Goal: Task Accomplishment & Management: Manage account settings

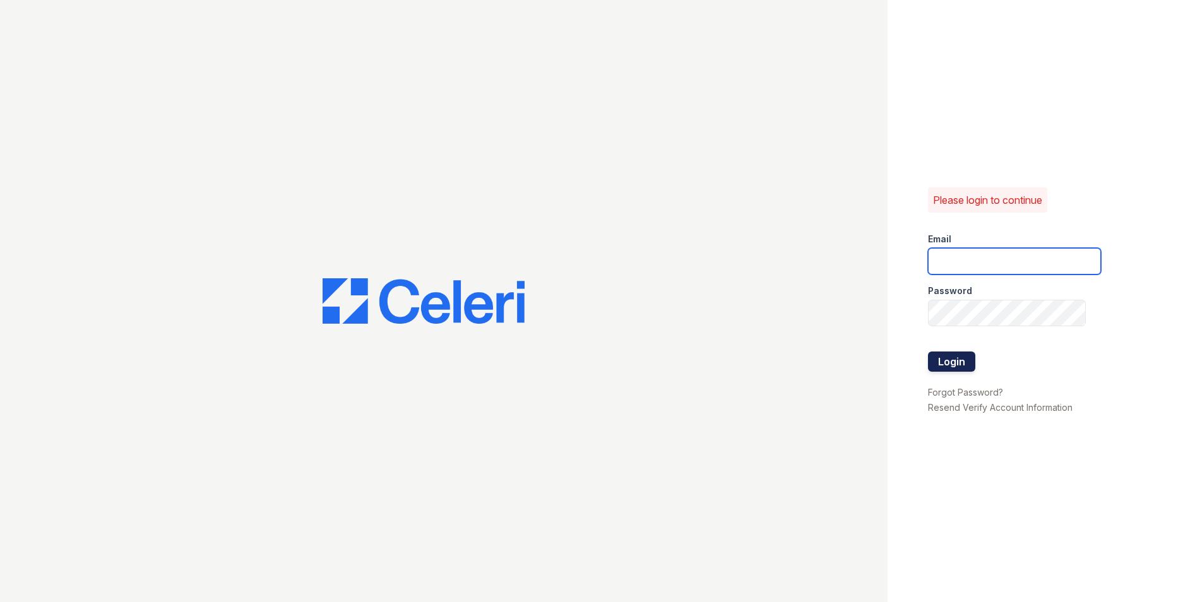
type input "[EMAIL_ADDRESS][DOMAIN_NAME]"
click at [953, 364] on button "Login" at bounding box center [951, 362] width 47 height 20
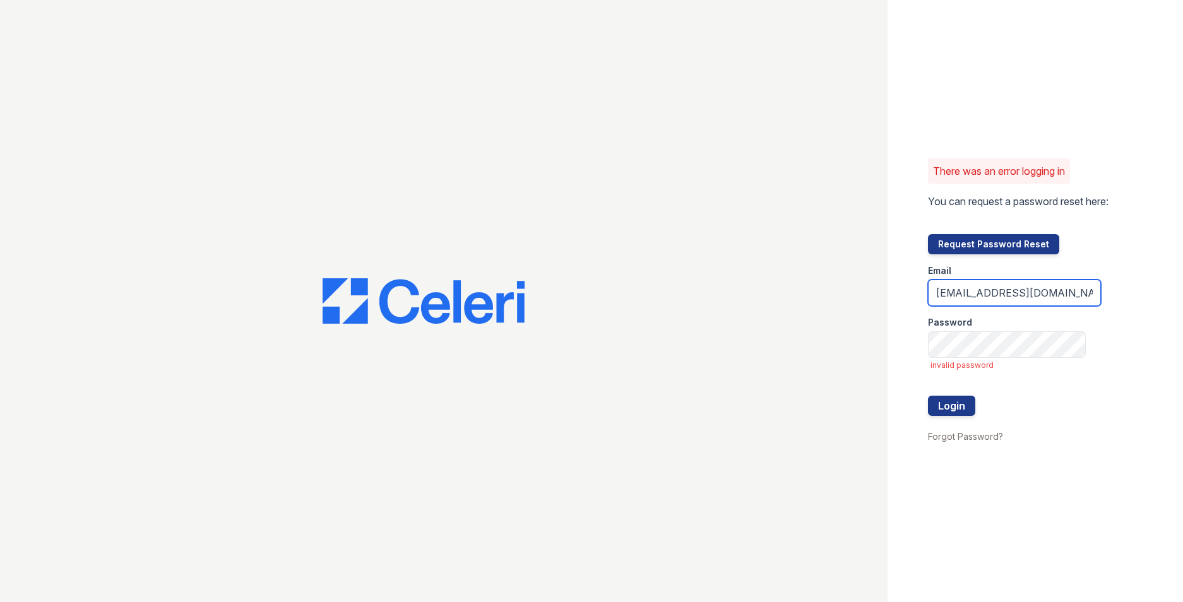
click at [970, 292] on input "[EMAIL_ADDRESS][DOMAIN_NAME]" at bounding box center [1014, 293] width 173 height 27
click at [1035, 450] on div "There was an error logging in You can request a password reset here: Request Pa…" at bounding box center [1036, 301] width 296 height 602
click at [991, 438] on link "Forgot Password?" at bounding box center [965, 436] width 75 height 11
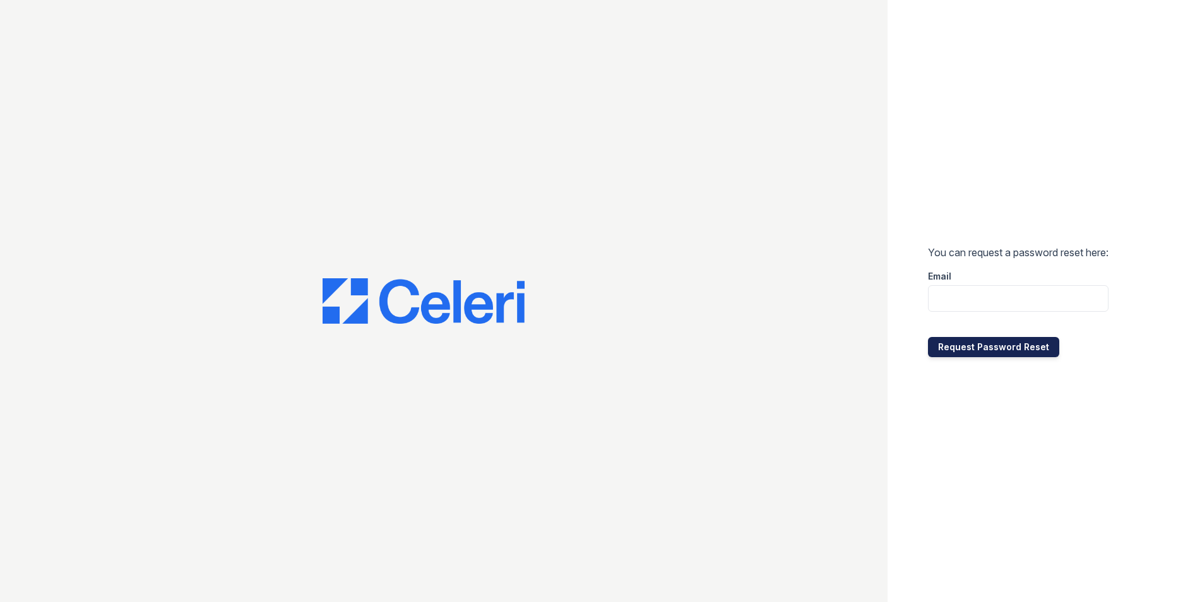
click at [1025, 345] on button "Request Password Reset" at bounding box center [993, 347] width 131 height 20
